Goal: Check status: Check status

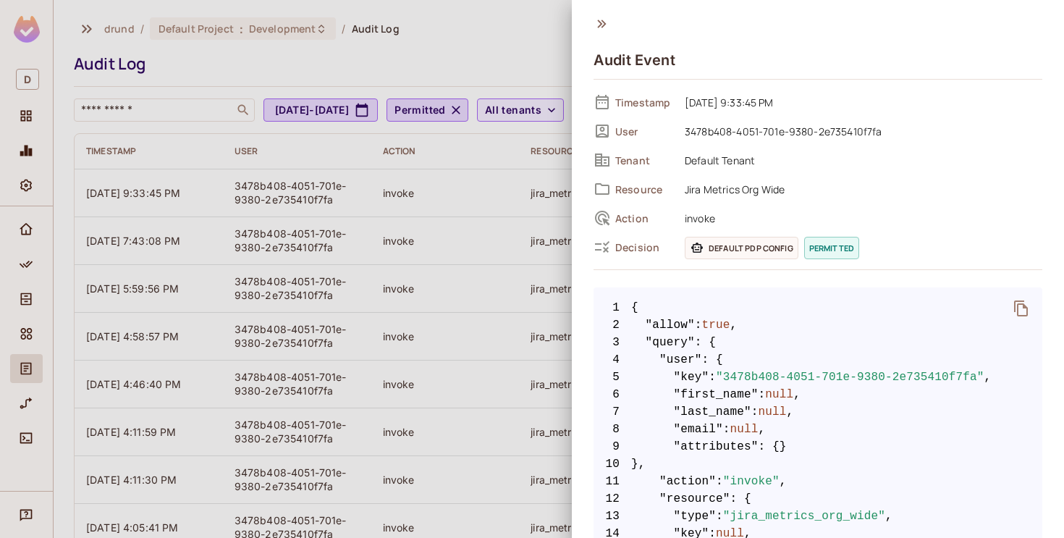
click at [479, 56] on div at bounding box center [532, 269] width 1064 height 538
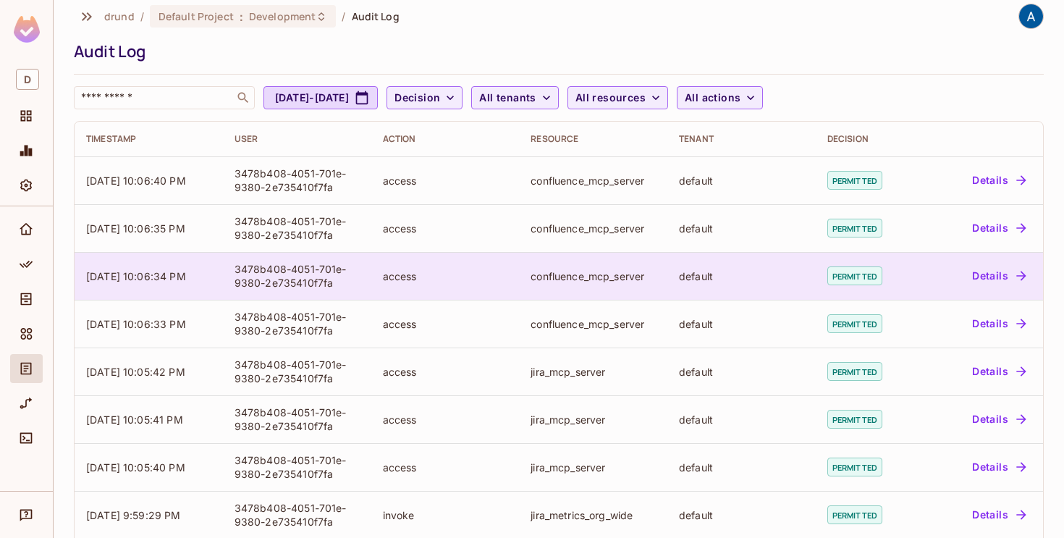
scroll to position [8, 0]
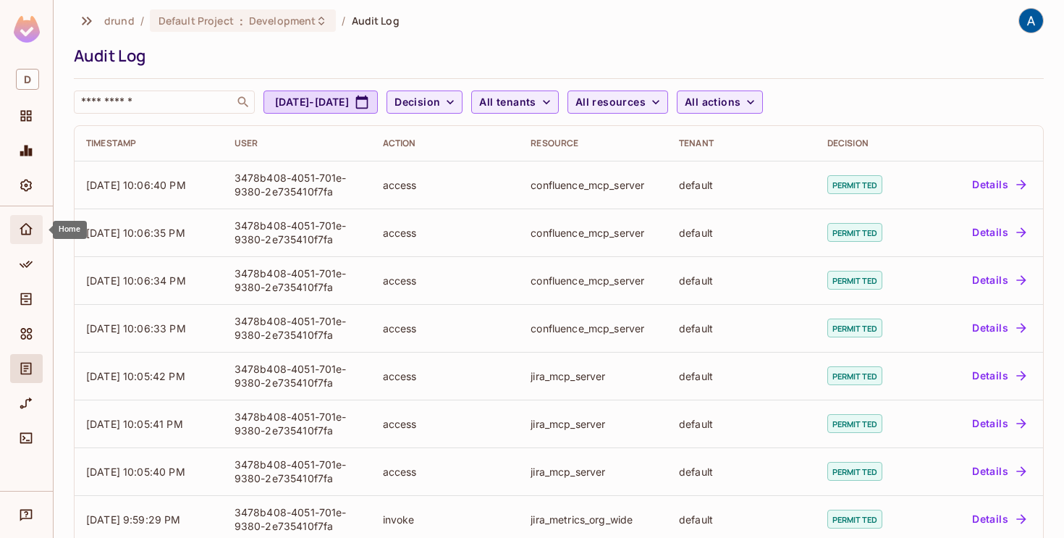
click at [17, 220] on div "Home" at bounding box center [26, 229] width 33 height 29
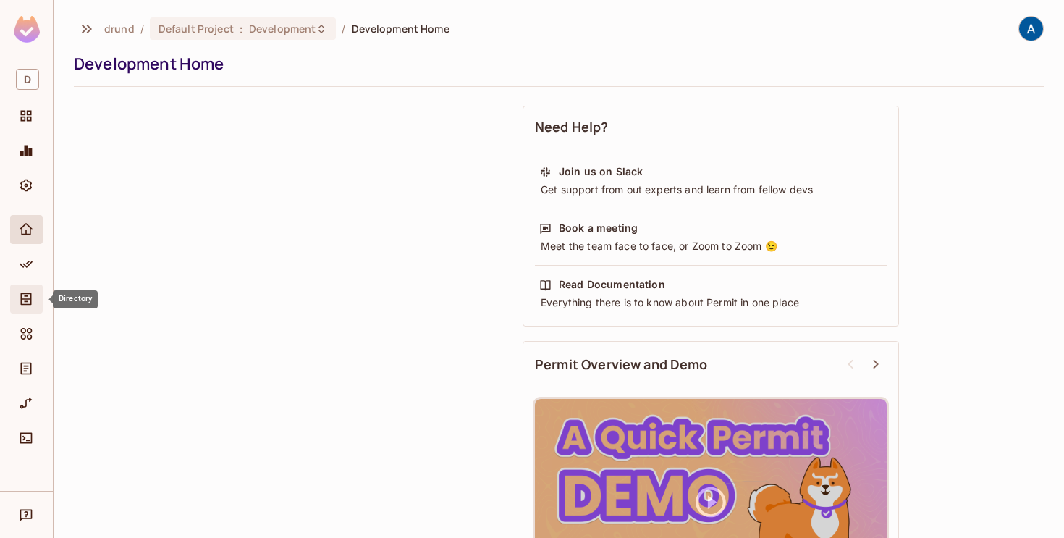
click at [30, 287] on div "Directory" at bounding box center [26, 298] width 33 height 29
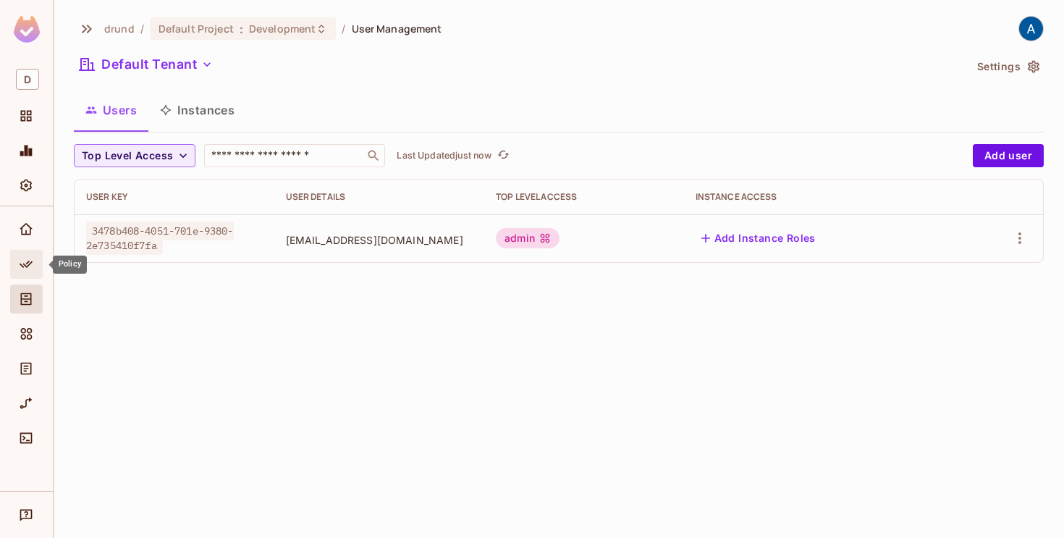
click at [30, 257] on icon "Policy" at bounding box center [26, 264] width 14 height 14
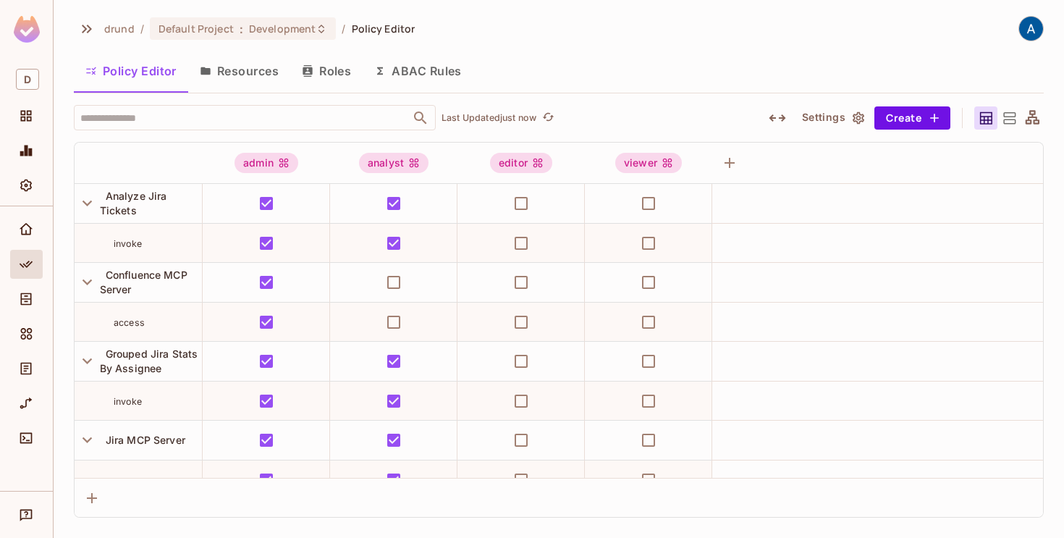
click at [250, 67] on button "Resources" at bounding box center [239, 71] width 102 height 36
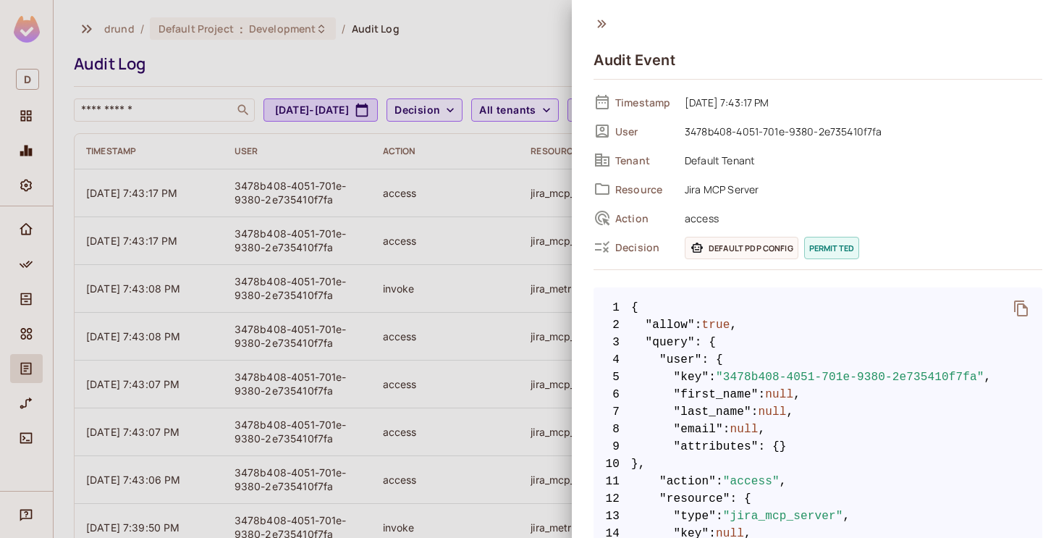
scroll to position [33, 0]
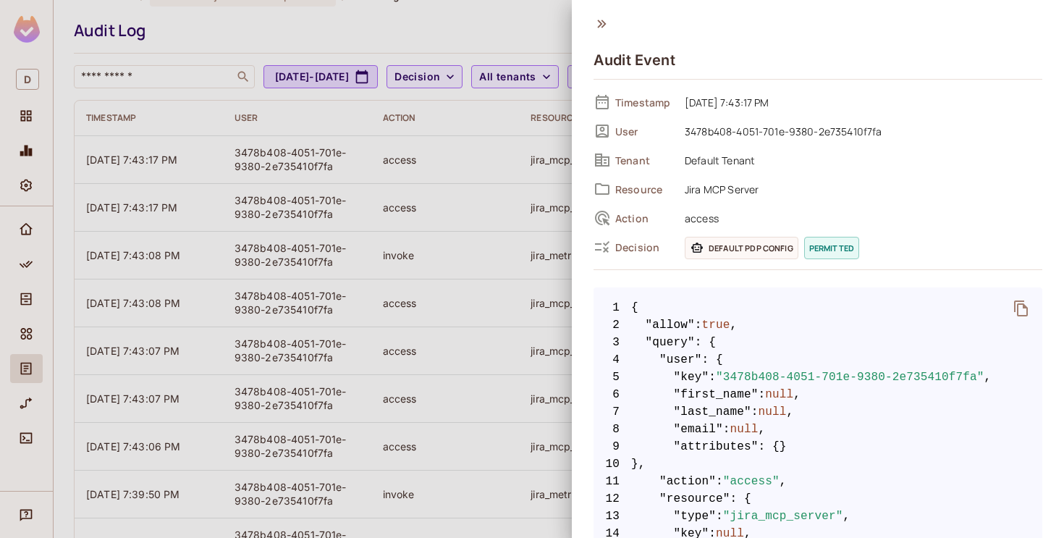
click at [596, 22] on icon at bounding box center [601, 24] width 16 height 16
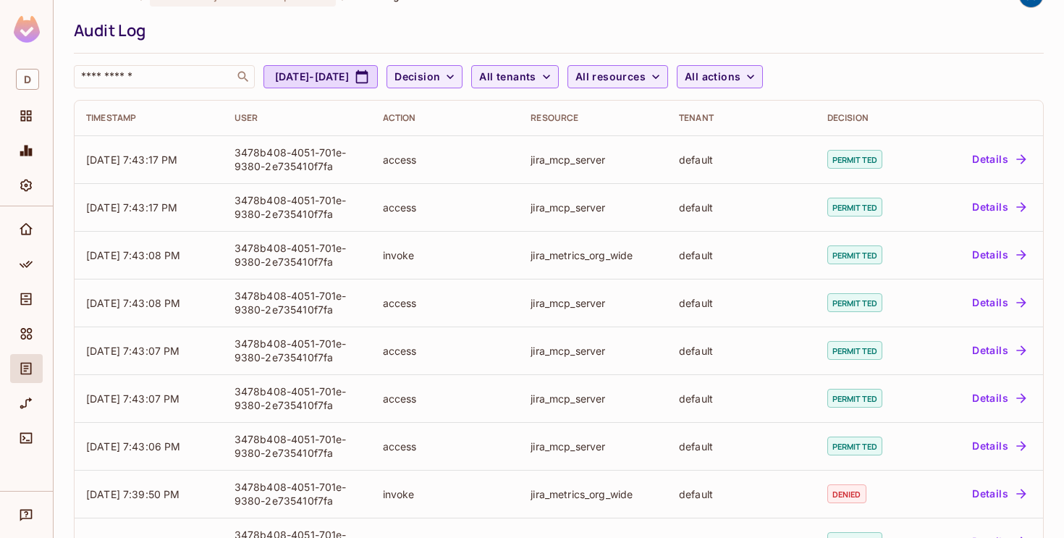
click at [501, 37] on div "Audit Log" at bounding box center [555, 31] width 962 height 22
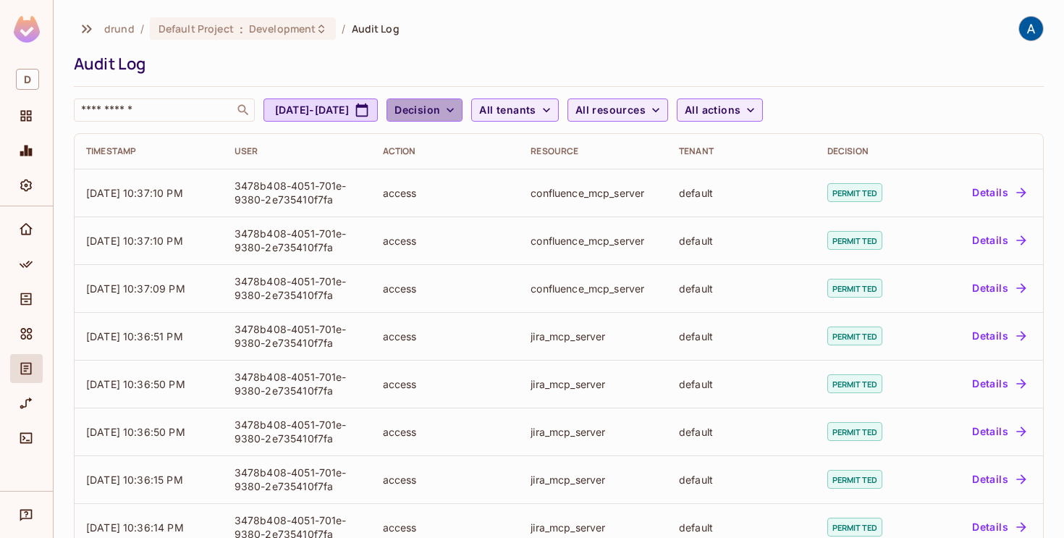
click at [457, 110] on icon "button" at bounding box center [450, 110] width 14 height 14
click at [505, 139] on span "Permitted" at bounding box center [497, 143] width 49 height 14
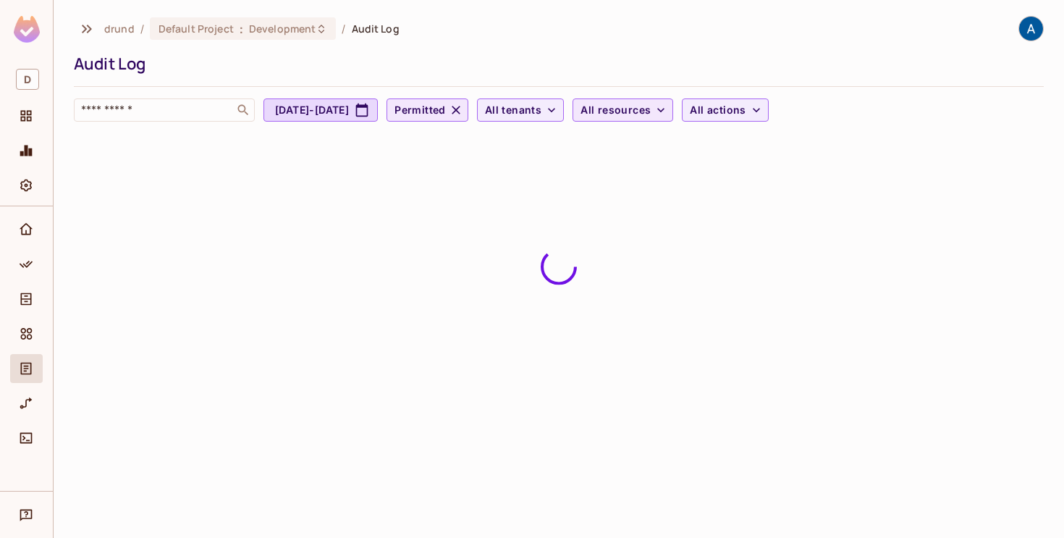
click at [650, 116] on span "All resources" at bounding box center [615, 110] width 70 height 18
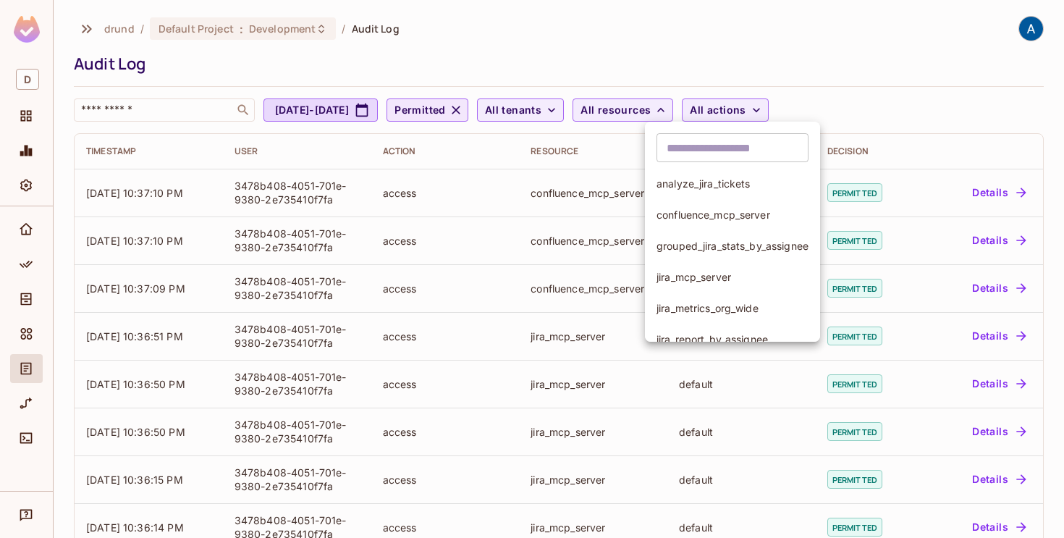
click at [692, 216] on span "confluence_mcp_server" at bounding box center [732, 215] width 152 height 14
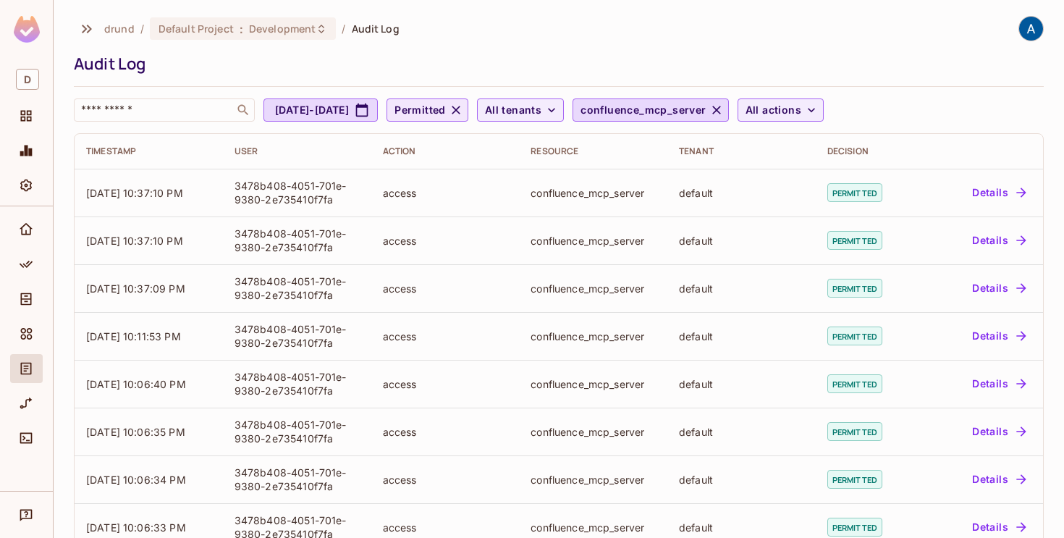
click at [729, 30] on div "drund / Default Project : Development / Audit Log" at bounding box center [559, 28] width 970 height 25
click at [722, 58] on div "Audit Log" at bounding box center [555, 64] width 962 height 22
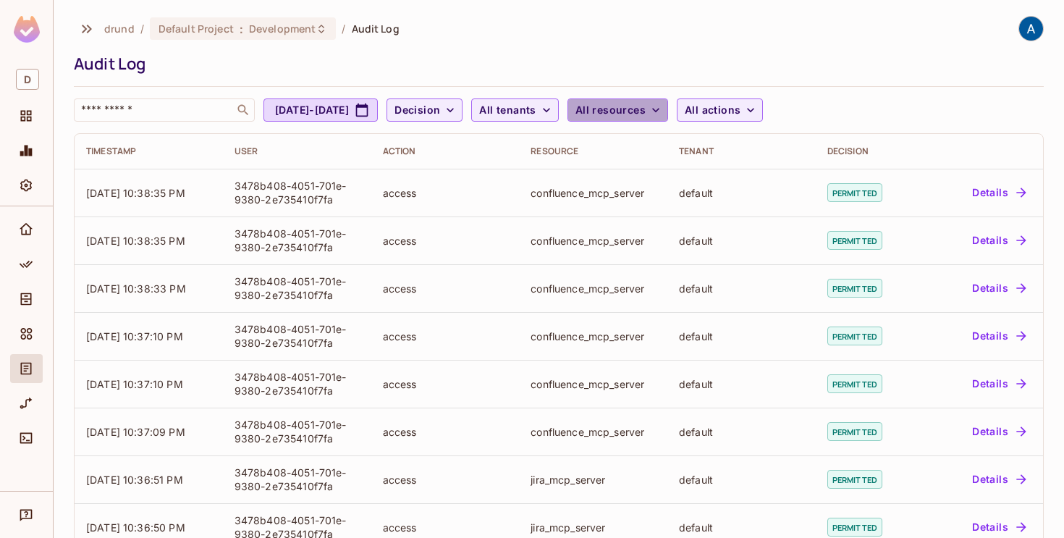
click at [645, 112] on span "All resources" at bounding box center [610, 110] width 70 height 18
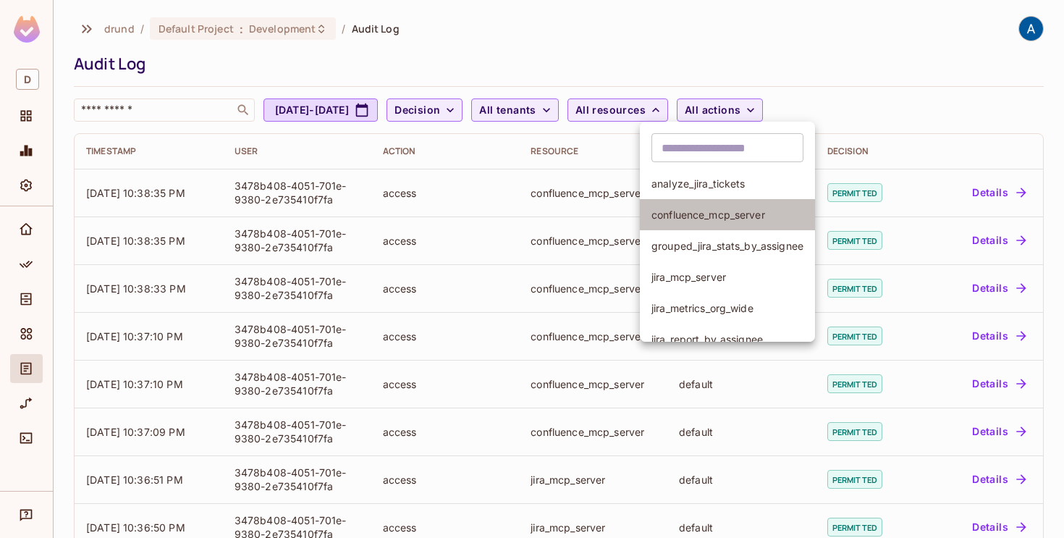
click at [684, 214] on span "confluence_mcp_server" at bounding box center [727, 215] width 152 height 14
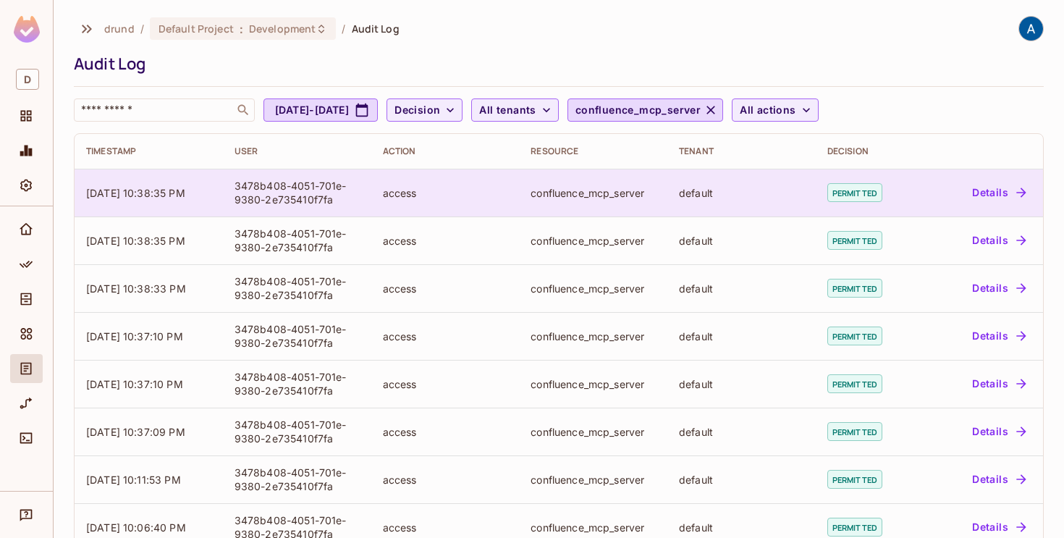
click at [972, 194] on button "Details" at bounding box center [998, 192] width 65 height 23
